Goal: Find contact information: Obtain details needed to contact an individual or organization

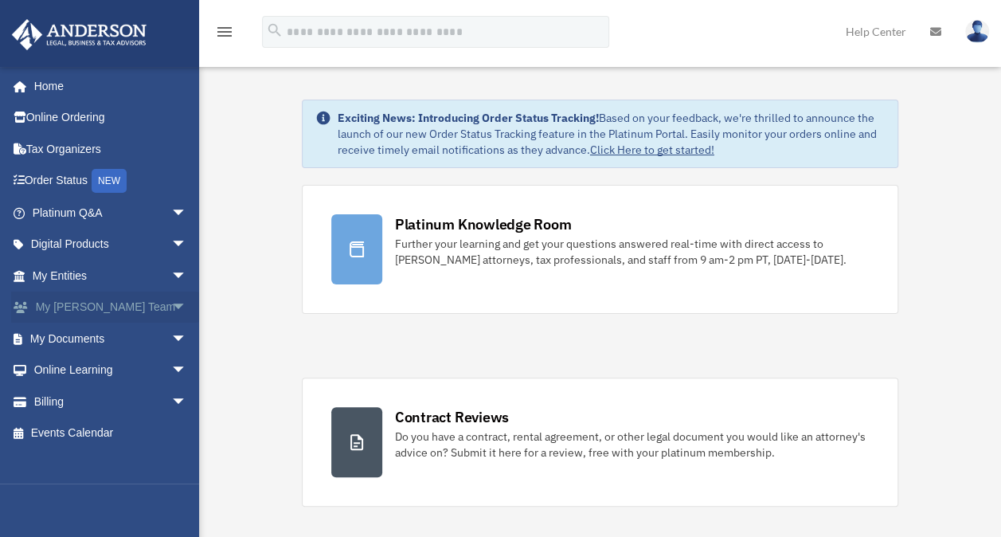
click at [171, 306] on span "arrow_drop_down" at bounding box center [187, 308] width 32 height 33
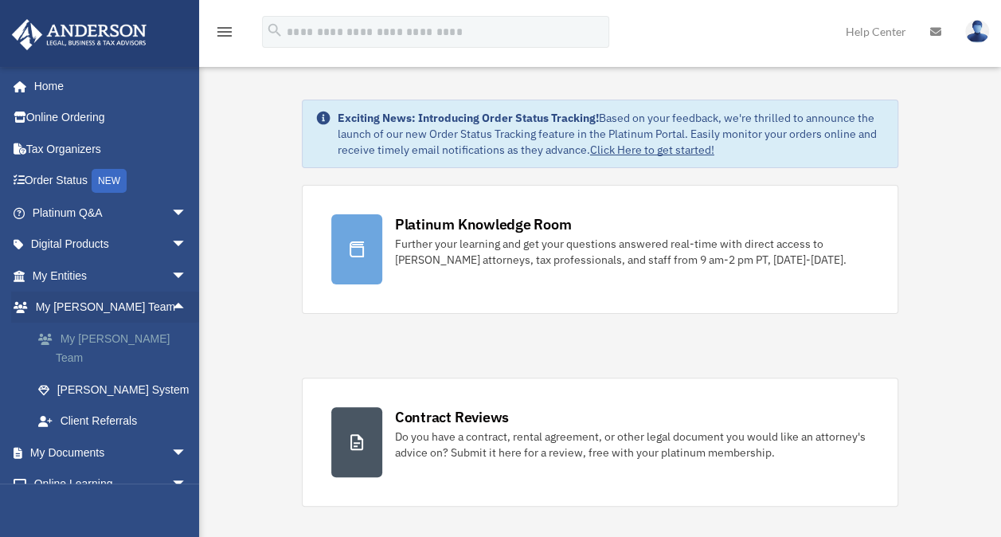
click at [159, 336] on link "My [PERSON_NAME] Team" at bounding box center [116, 348] width 189 height 51
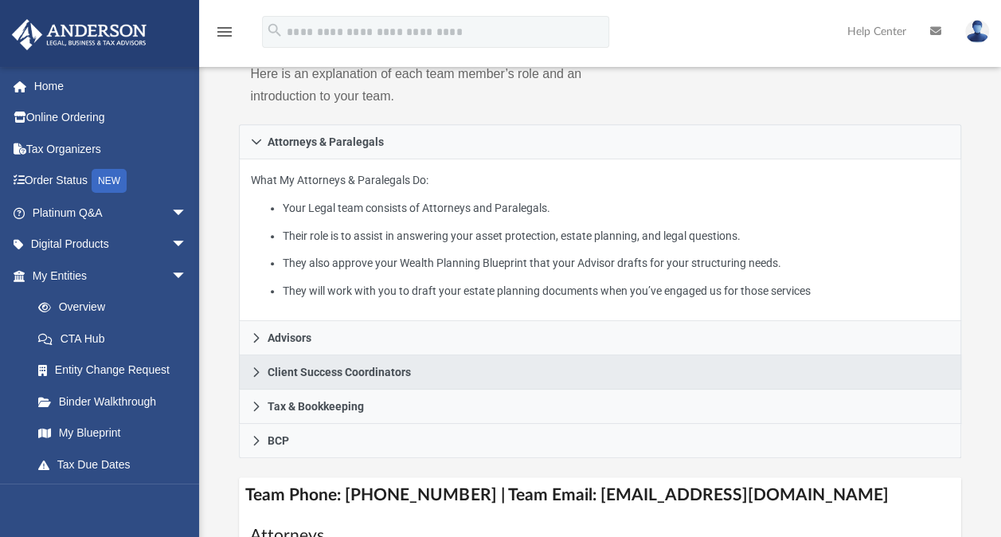
scroll to position [398, 0]
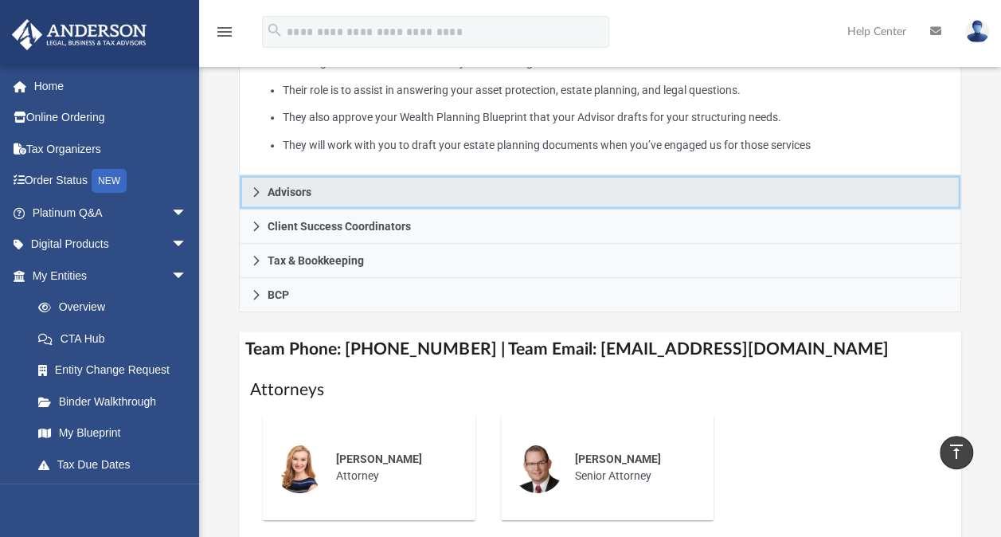
click at [255, 193] on icon at bounding box center [256, 191] width 11 height 11
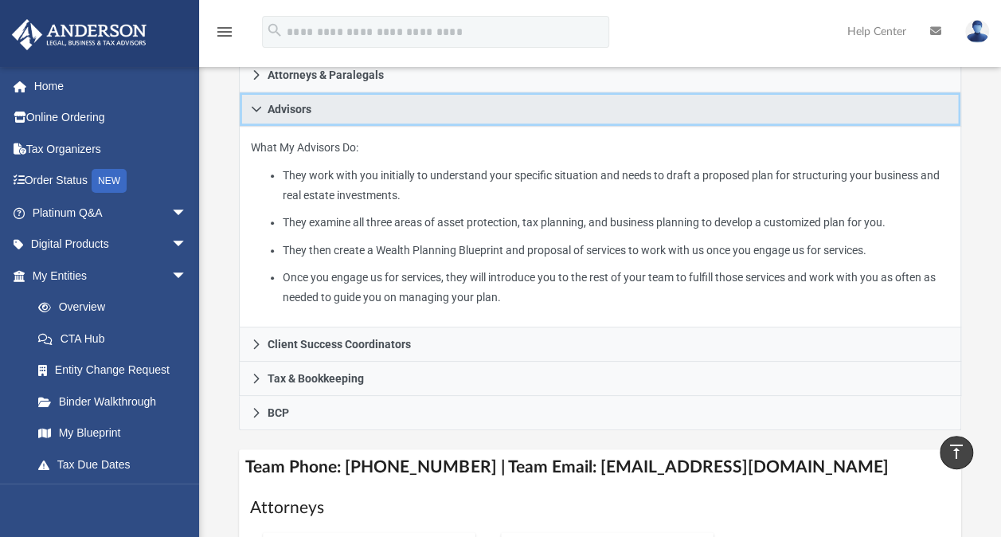
scroll to position [319, 0]
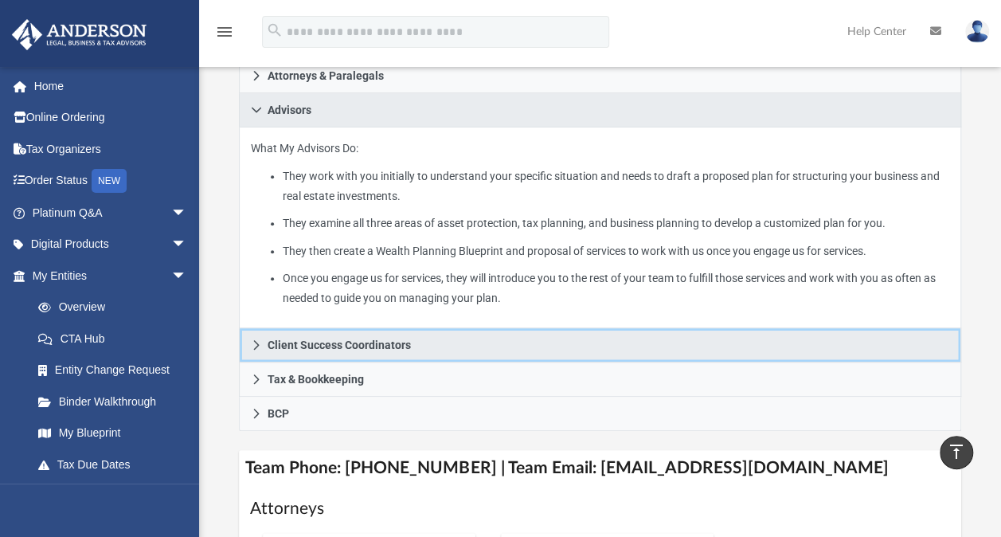
click at [261, 346] on icon at bounding box center [256, 344] width 11 height 11
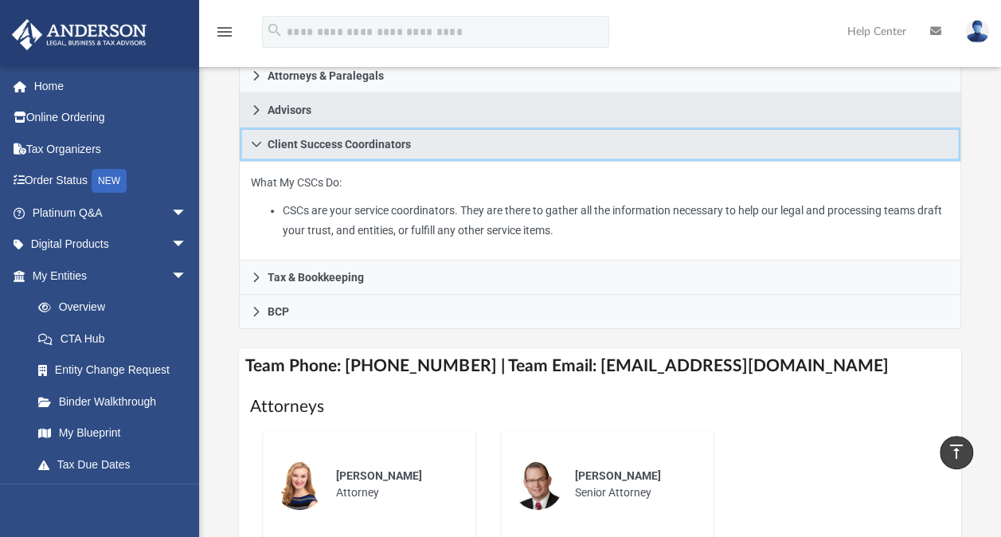
click at [256, 145] on icon at bounding box center [257, 145] width 10 height 6
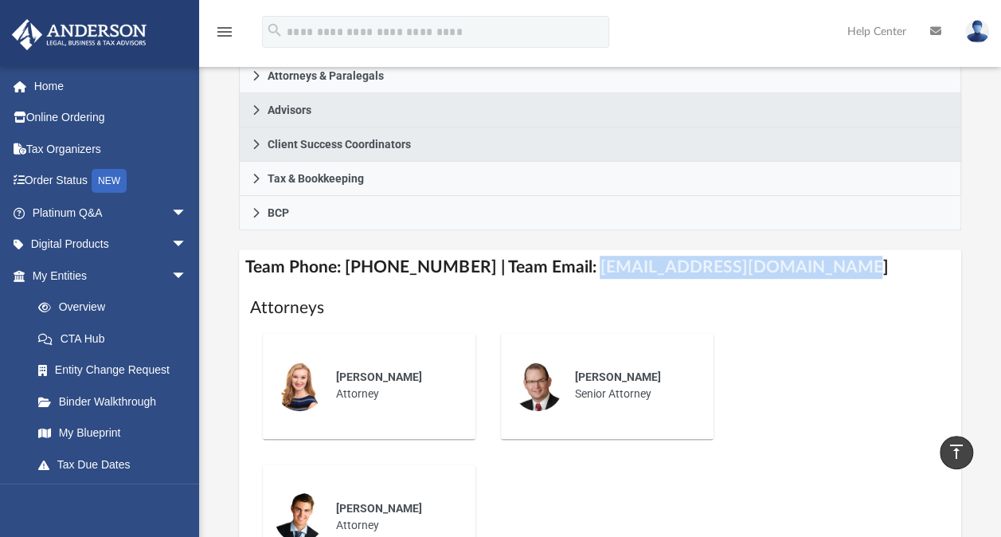
drag, startPoint x: 812, startPoint y: 264, endPoint x: 570, endPoint y: 258, distance: 242.2
click at [570, 258] on h4 "Team Phone: (725) 201-7545 | Team Email: myteam@andersonadvisors.com" at bounding box center [600, 267] width 722 height 36
copy h4 "myteam@andersonadvisors.com"
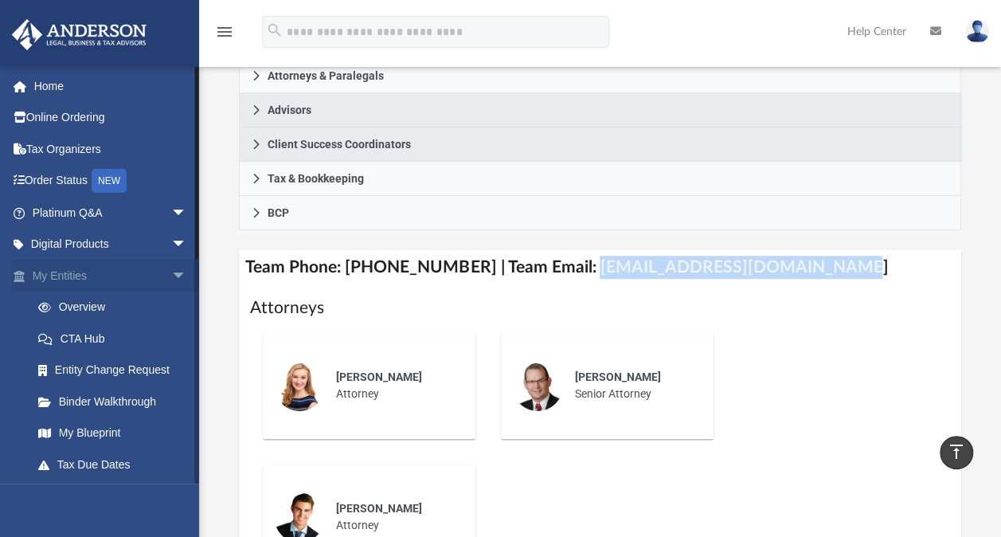
click at [171, 266] on span "arrow_drop_down" at bounding box center [187, 276] width 32 height 33
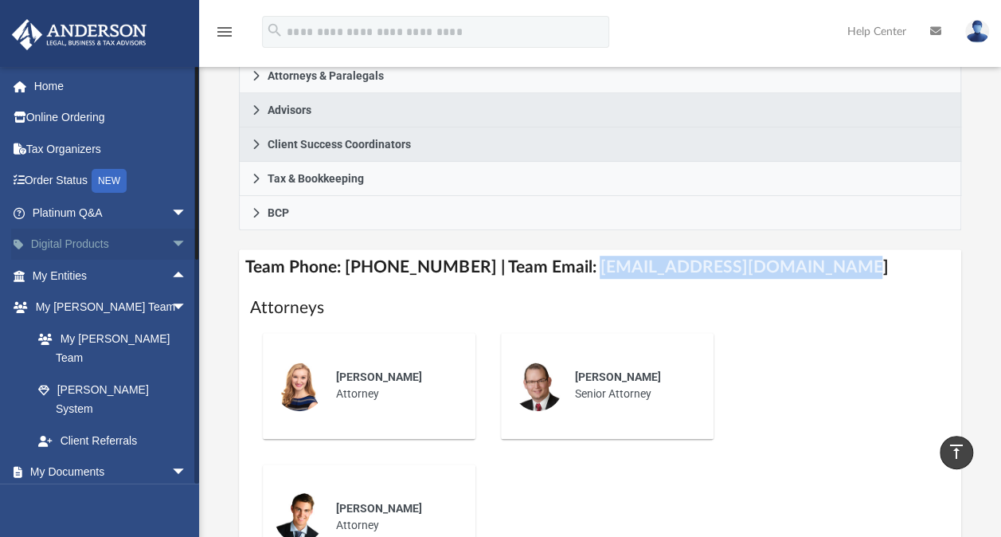
click at [171, 241] on span "arrow_drop_down" at bounding box center [187, 245] width 32 height 33
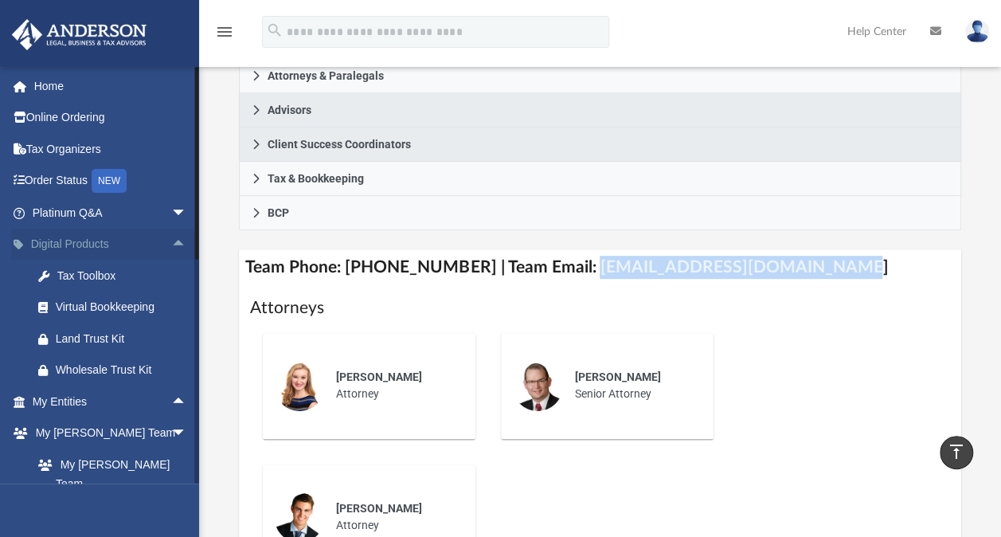
click at [171, 241] on span "arrow_drop_up" at bounding box center [187, 245] width 32 height 33
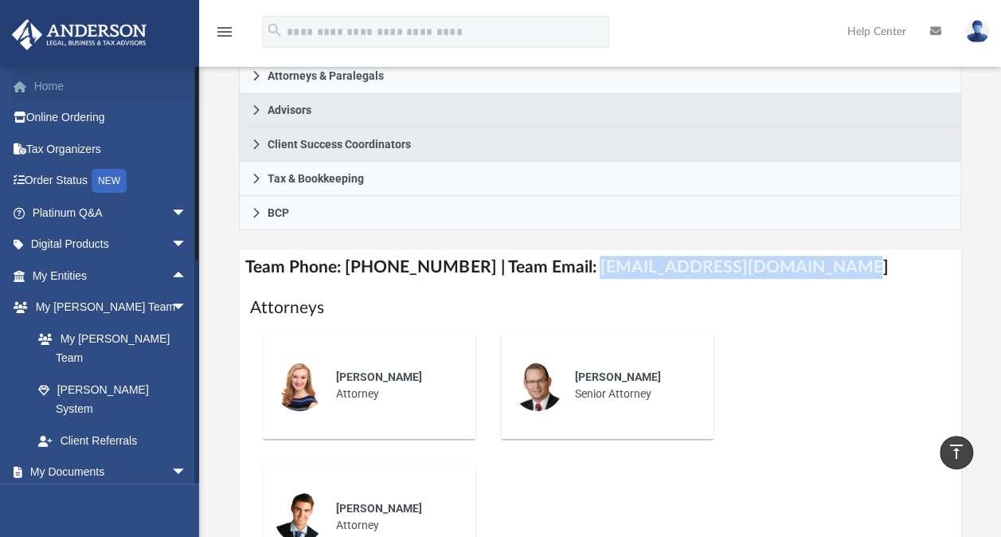
click at [99, 93] on link "Home" at bounding box center [111, 86] width 200 height 32
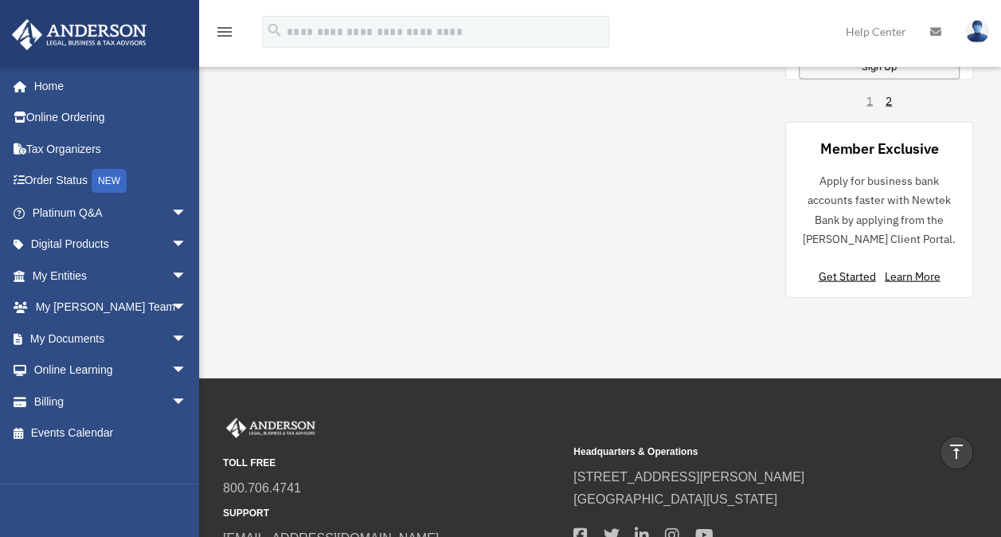
scroll to position [1513, 0]
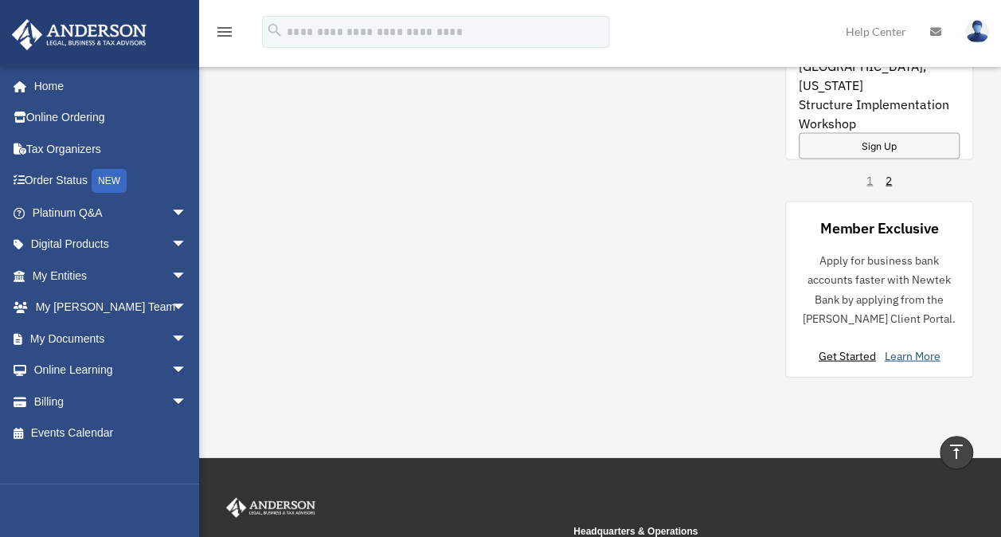
click at [893, 358] on link "Learn More" at bounding box center [913, 356] width 56 height 14
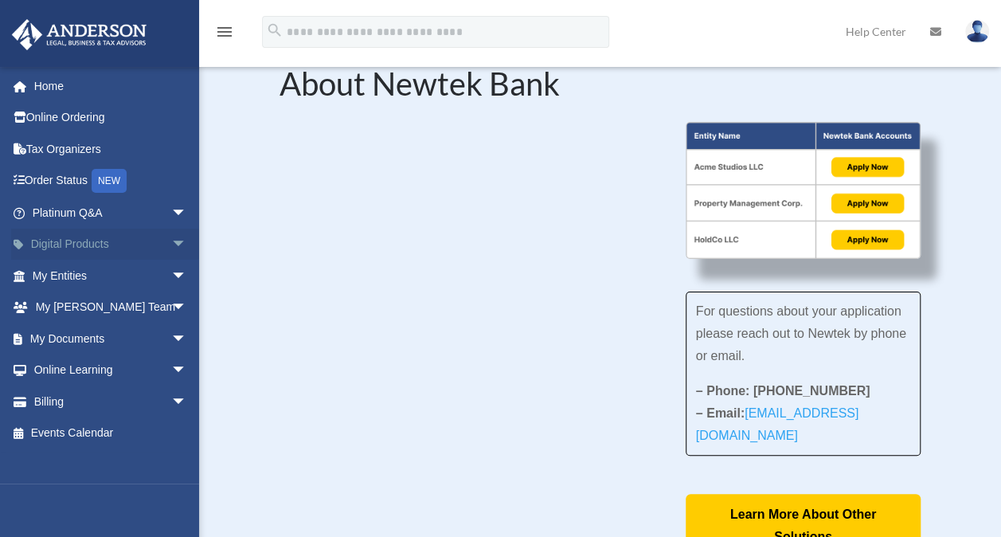
click at [171, 242] on span "arrow_drop_down" at bounding box center [187, 245] width 32 height 33
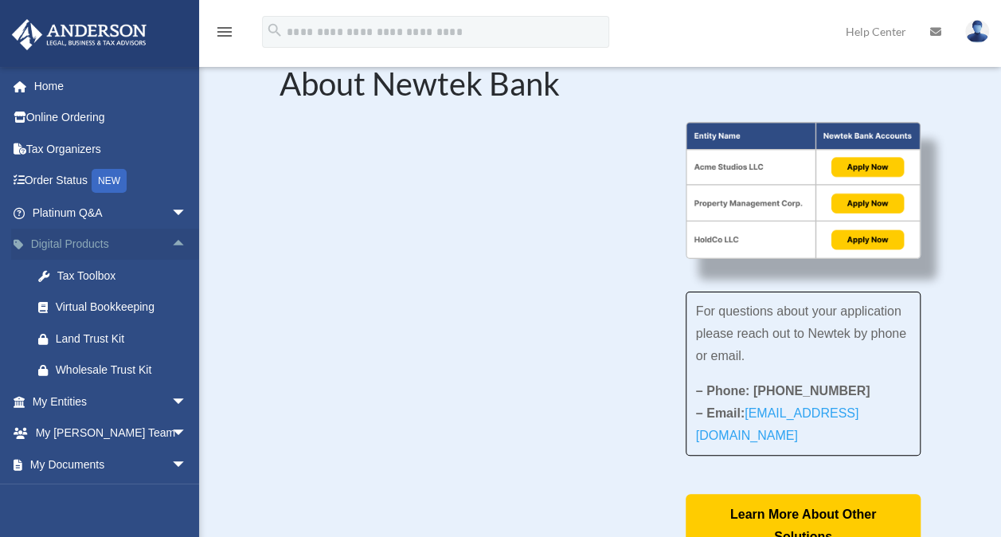
click at [171, 242] on span "arrow_drop_up" at bounding box center [187, 245] width 32 height 33
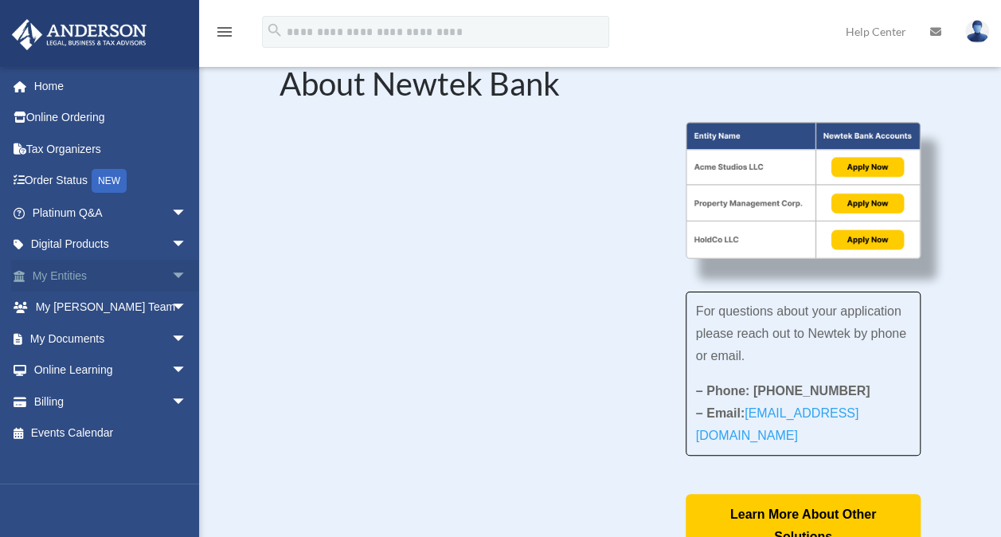
click at [171, 274] on span "arrow_drop_down" at bounding box center [187, 276] width 32 height 33
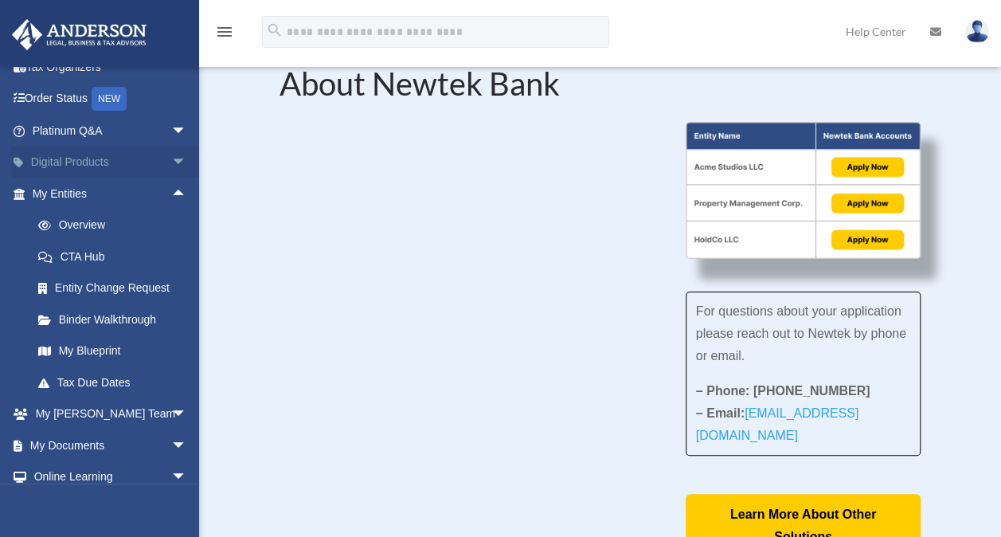
scroll to position [77, 0]
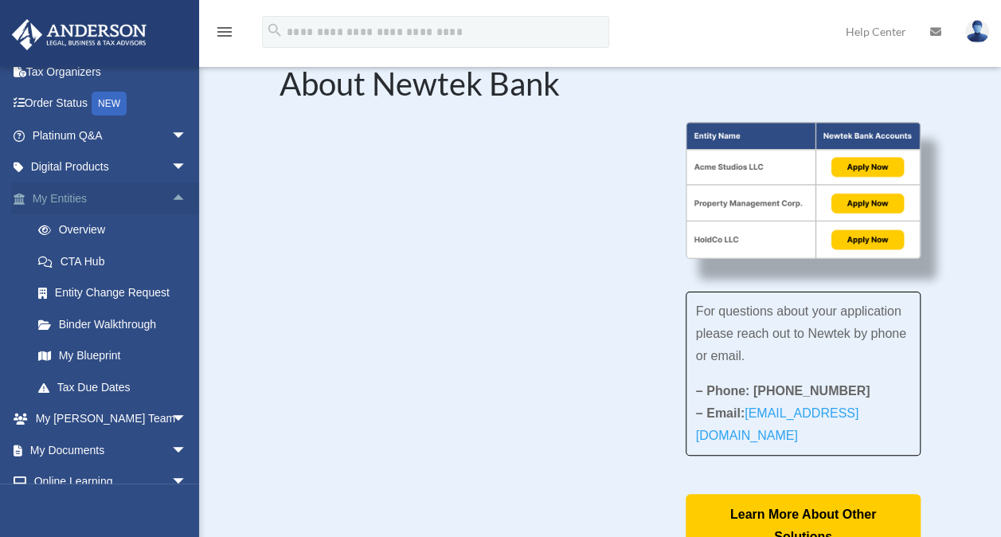
click at [171, 200] on span "arrow_drop_up" at bounding box center [187, 198] width 32 height 33
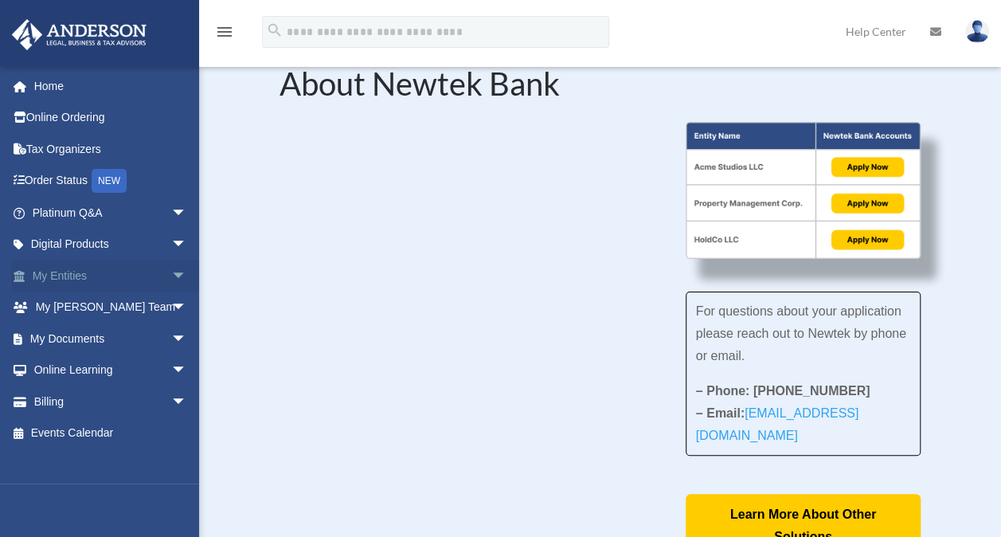
click at [171, 272] on span "arrow_drop_down" at bounding box center [187, 276] width 32 height 33
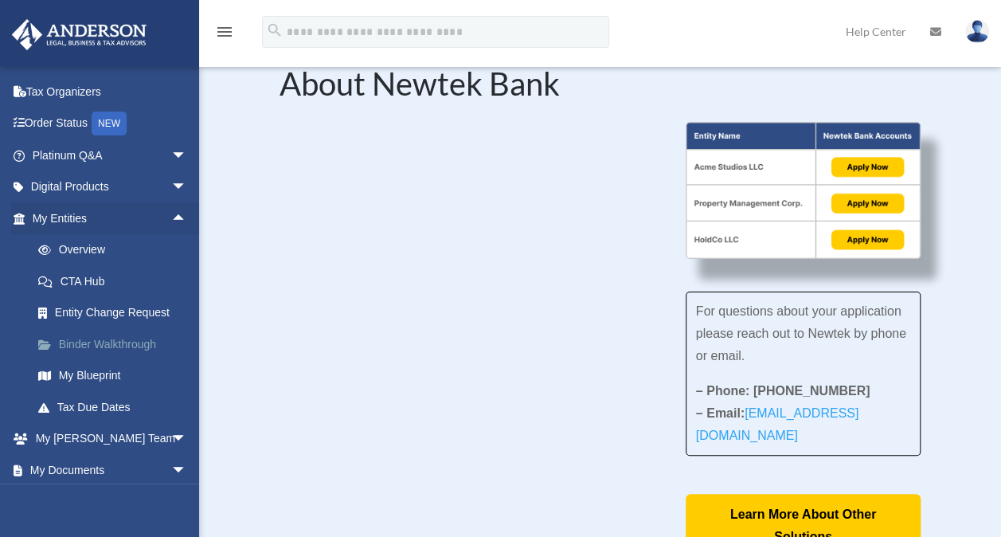
scroll to position [80, 0]
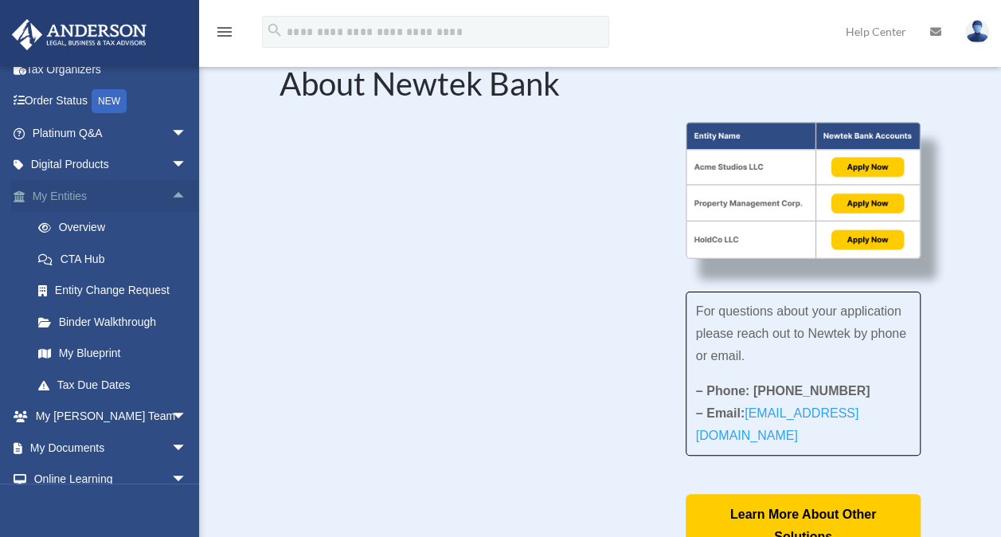
click at [171, 186] on span "arrow_drop_up" at bounding box center [187, 196] width 32 height 33
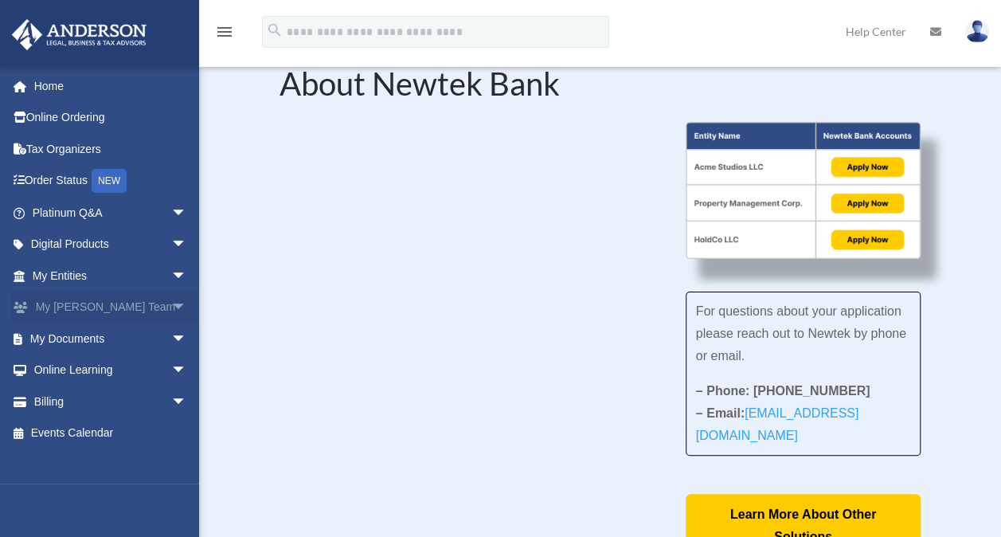
click at [171, 303] on span "arrow_drop_down" at bounding box center [187, 308] width 32 height 33
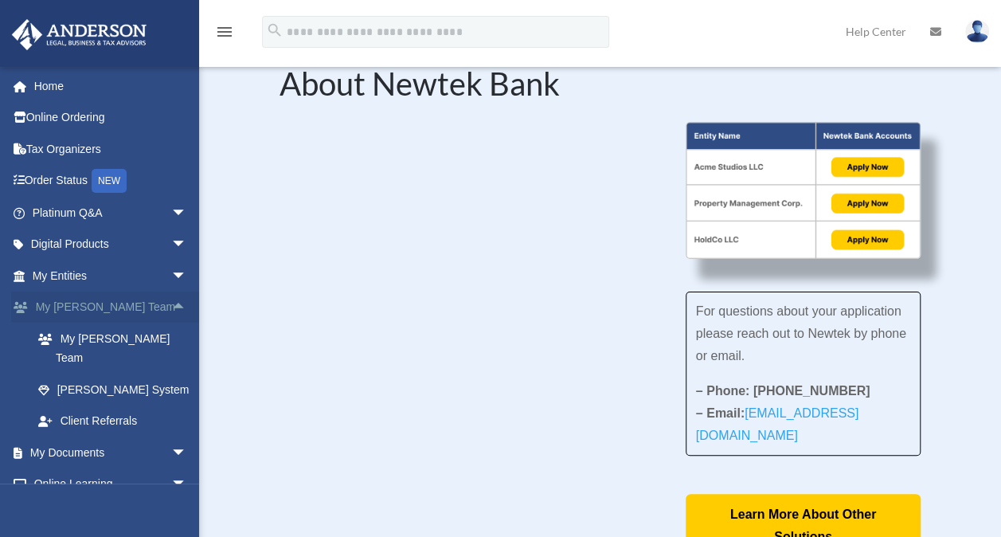
click at [171, 304] on span "arrow_drop_up" at bounding box center [187, 308] width 32 height 33
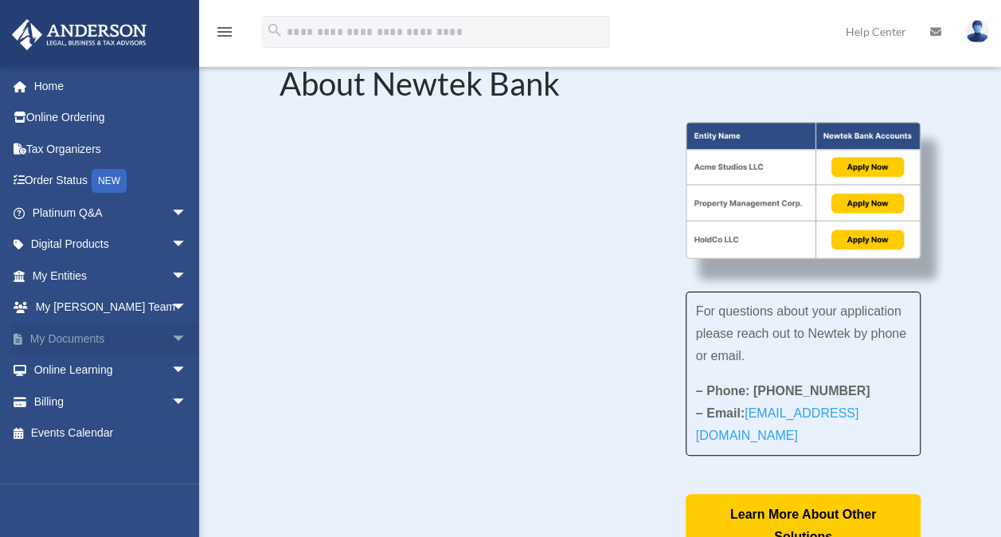
click at [171, 338] on span "arrow_drop_down" at bounding box center [187, 339] width 32 height 33
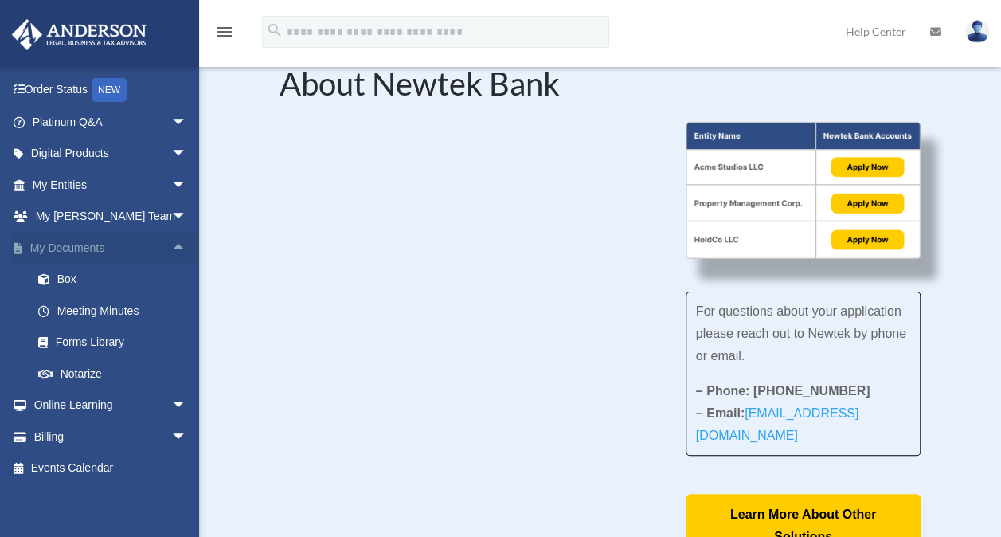
scroll to position [94, 0]
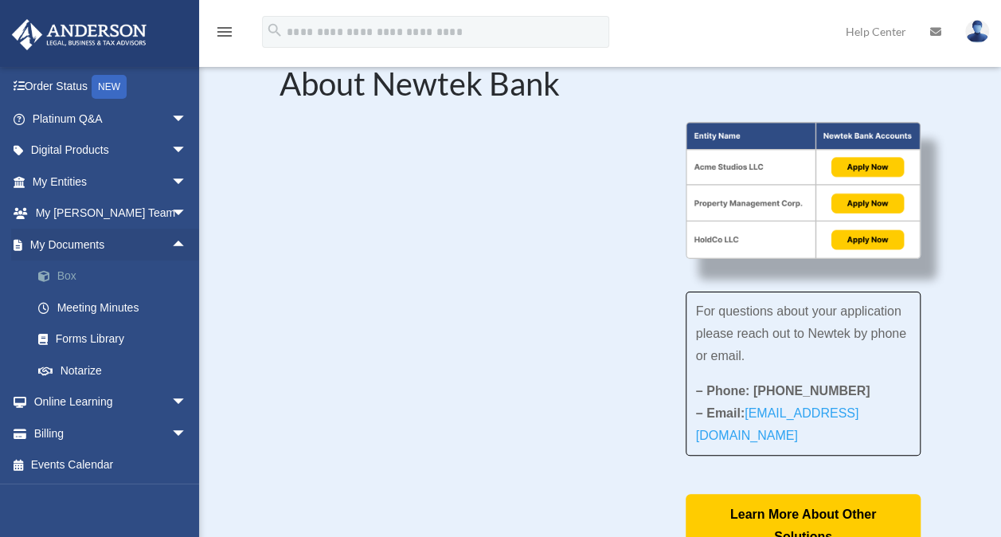
click at [145, 275] on link "Box" at bounding box center [116, 276] width 189 height 32
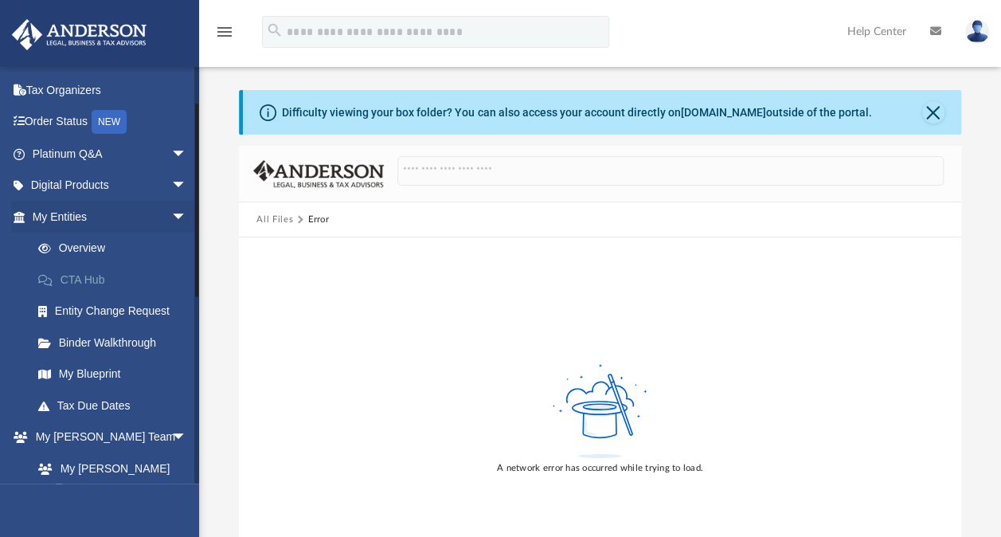
scroll to position [80, 0]
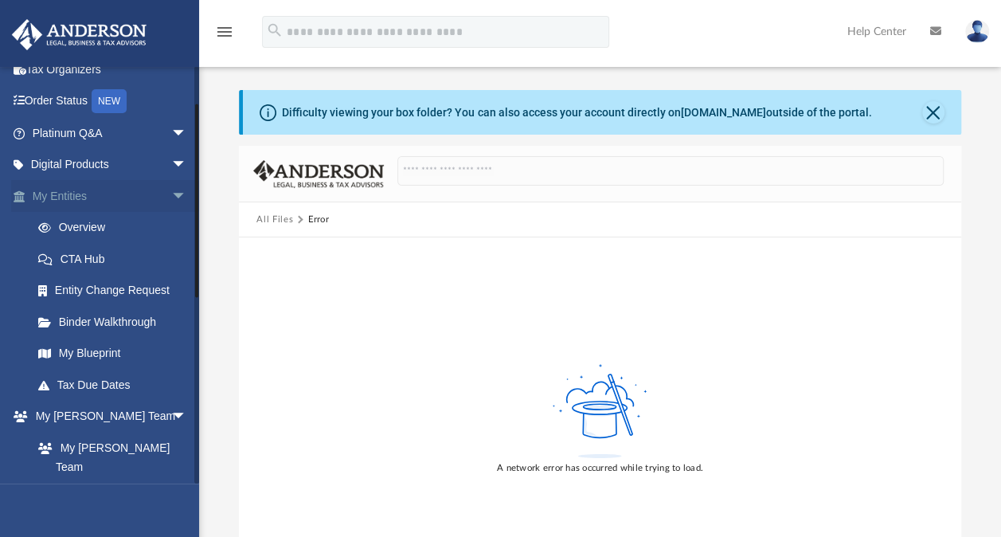
click at [171, 193] on span "arrow_drop_down" at bounding box center [187, 196] width 32 height 33
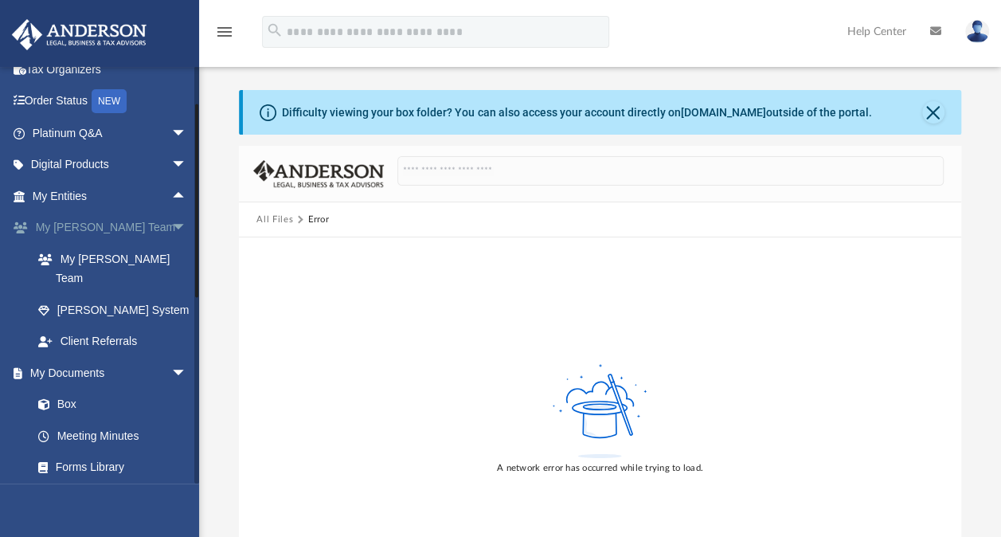
click at [171, 229] on span "arrow_drop_down" at bounding box center [187, 228] width 32 height 33
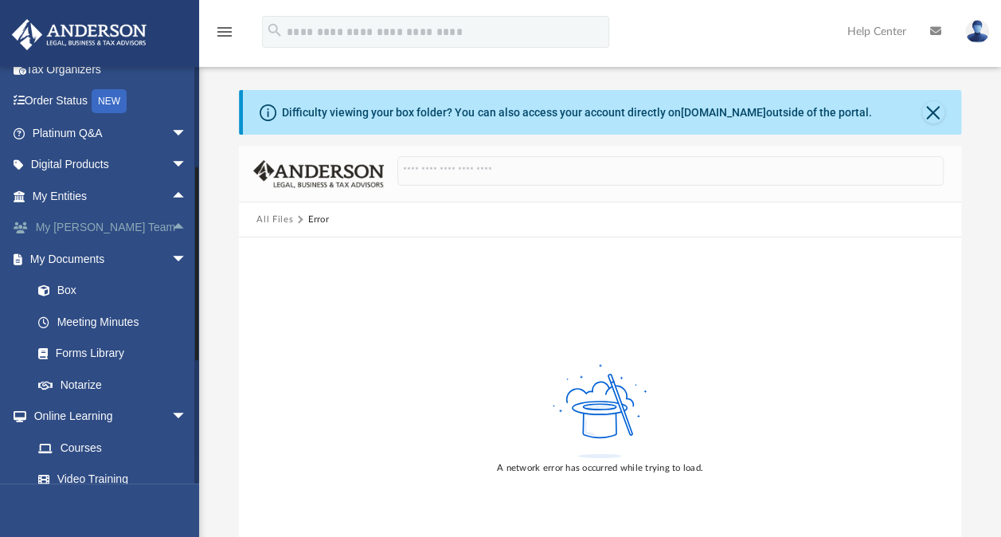
scroll to position [159, 0]
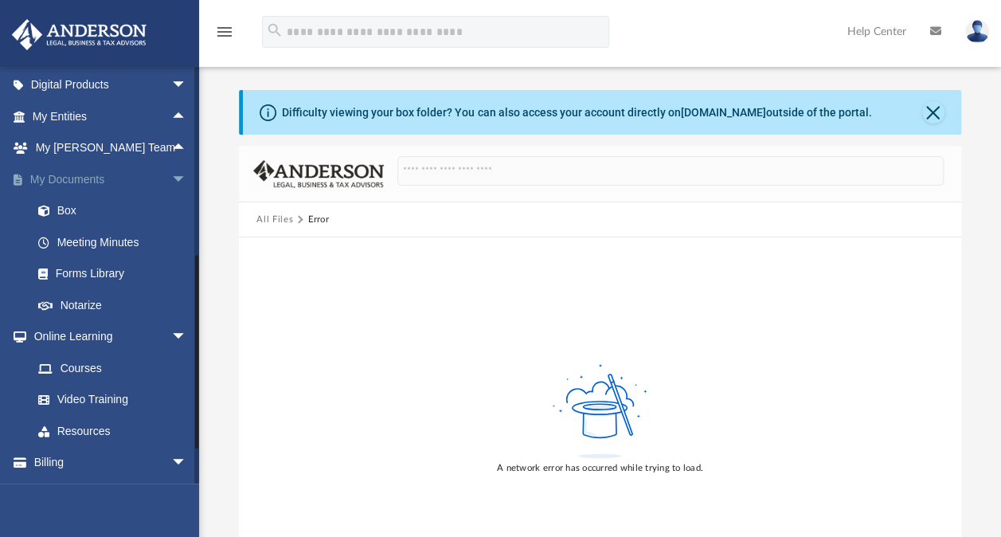
click at [171, 177] on span "arrow_drop_down" at bounding box center [187, 179] width 32 height 33
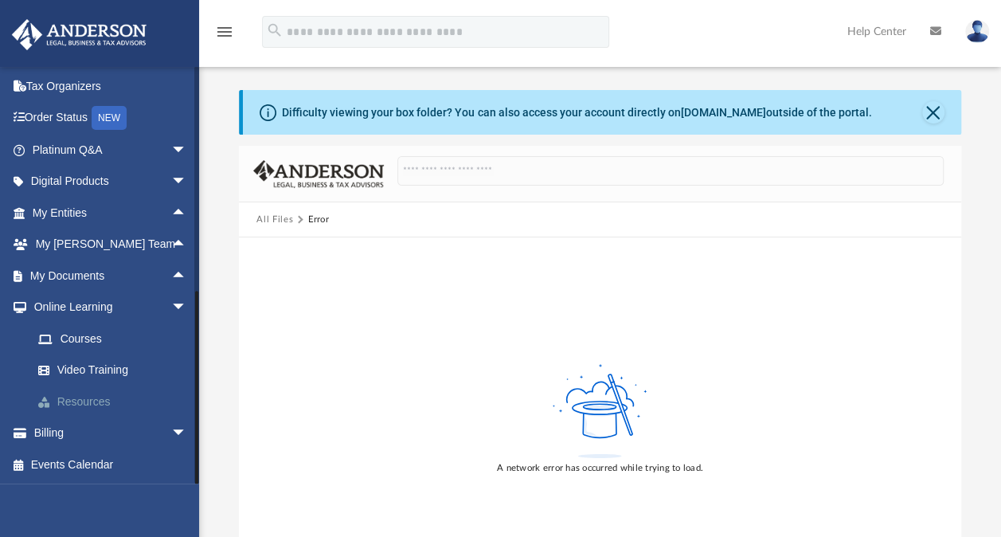
click at [133, 394] on link "Resources" at bounding box center [116, 401] width 189 height 32
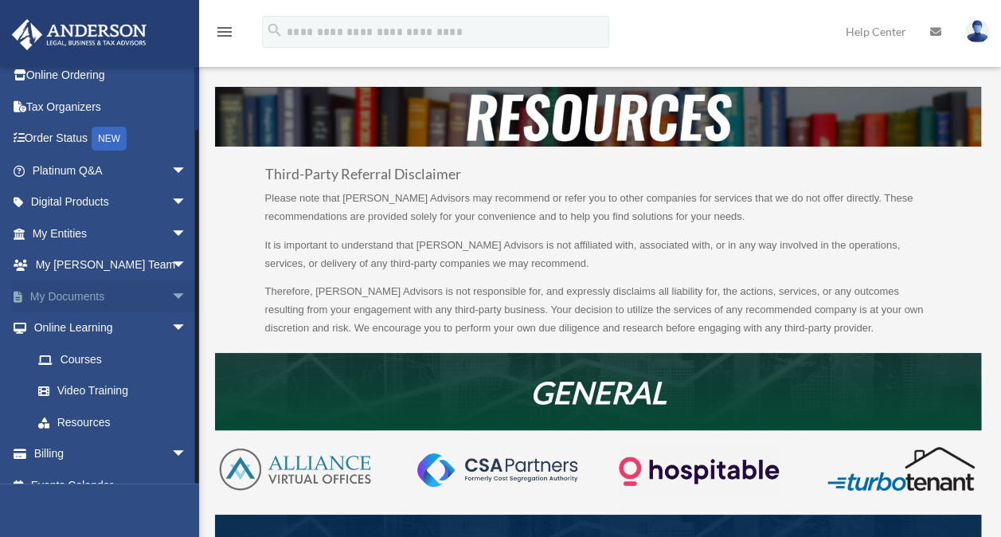
scroll to position [62, 0]
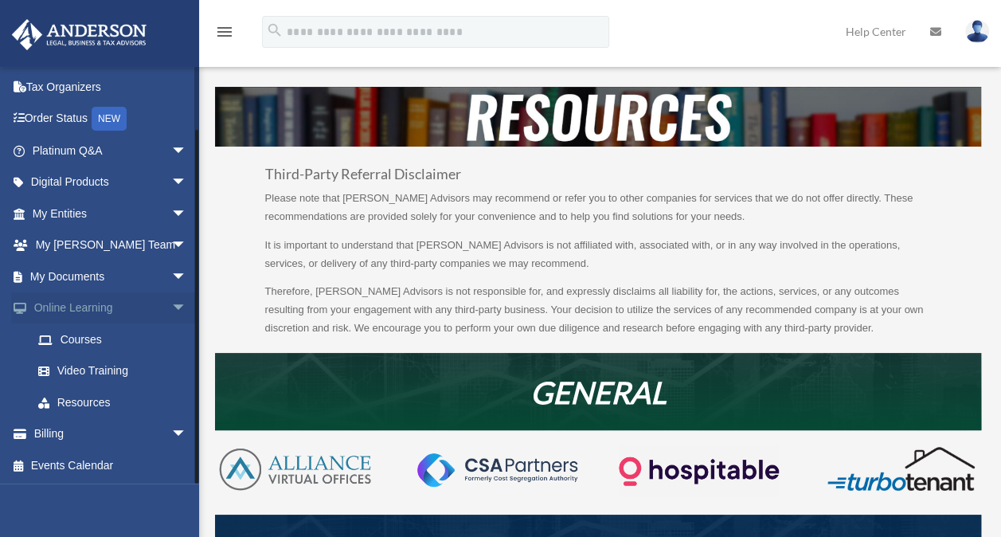
click at [171, 311] on span "arrow_drop_down" at bounding box center [187, 308] width 32 height 33
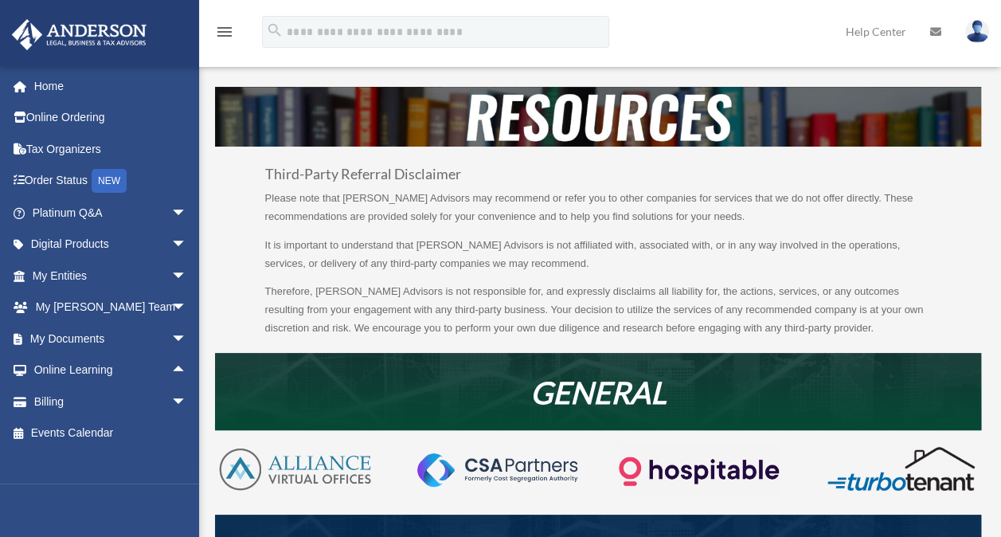
click at [975, 33] on img at bounding box center [977, 31] width 24 height 23
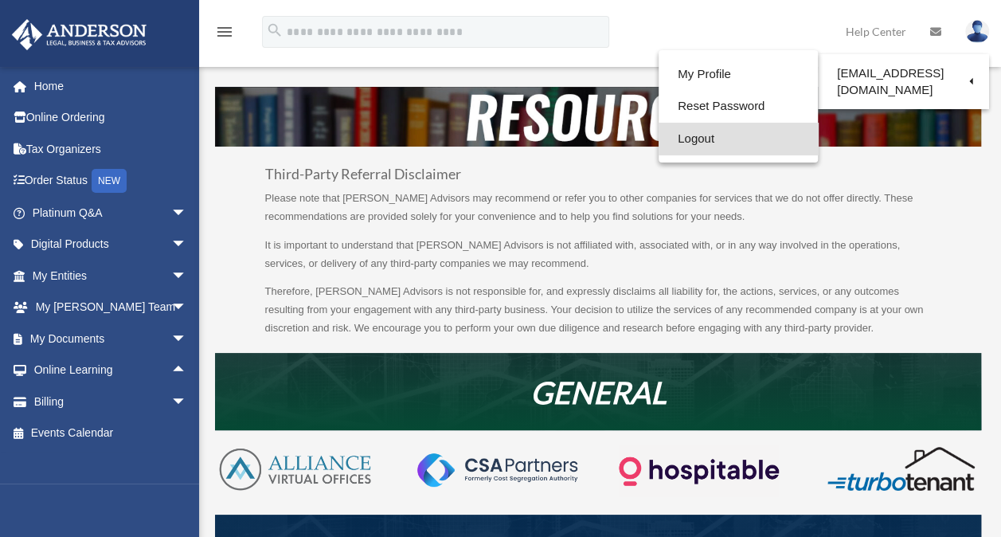
click at [675, 143] on link "Logout" at bounding box center [738, 139] width 159 height 33
